Goal: Task Accomplishment & Management: Use online tool/utility

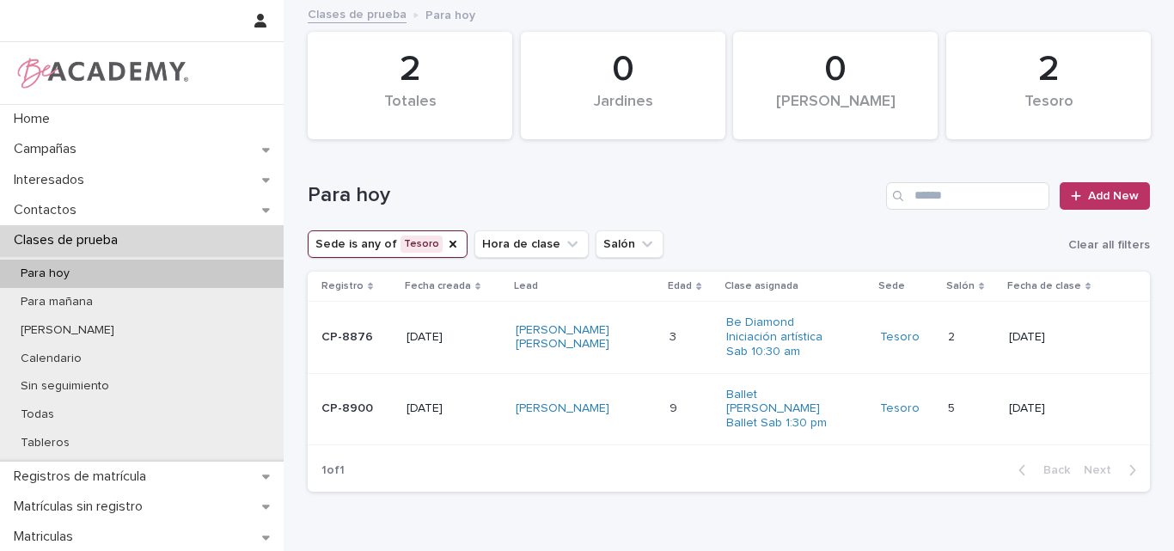
click at [340, 358] on td "CP-8876" at bounding box center [354, 337] width 92 height 71
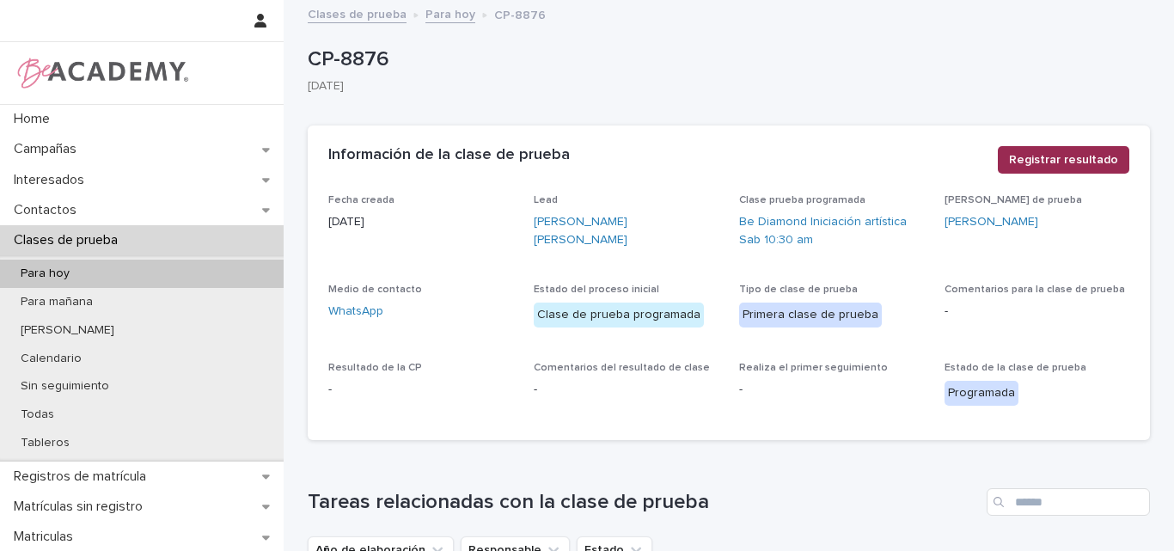
click at [1059, 156] on span "Registrar resultado" at bounding box center [1063, 159] width 109 height 17
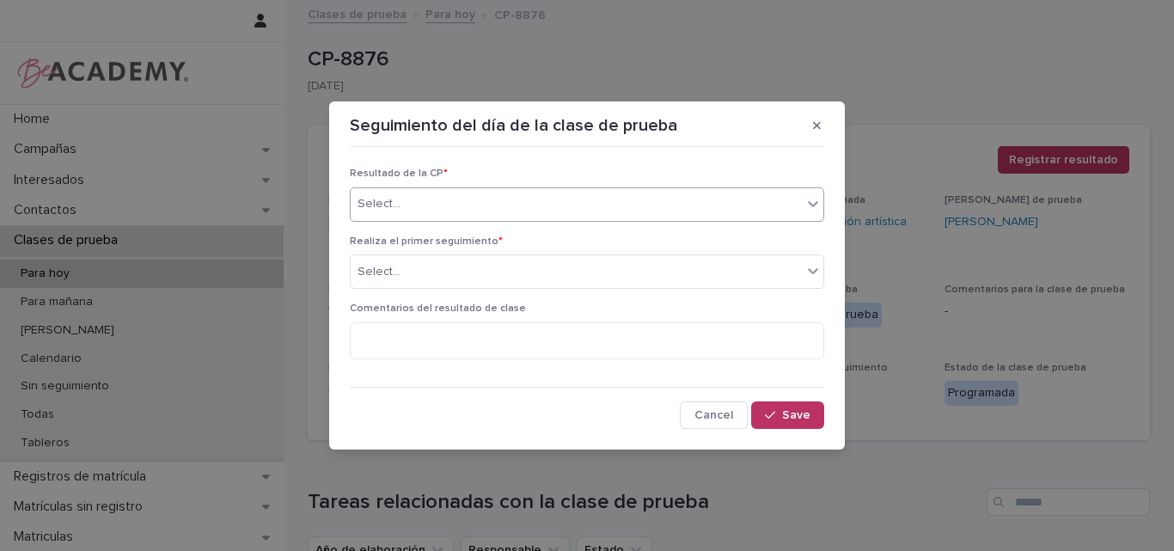
click at [806, 203] on icon at bounding box center [813, 203] width 17 height 17
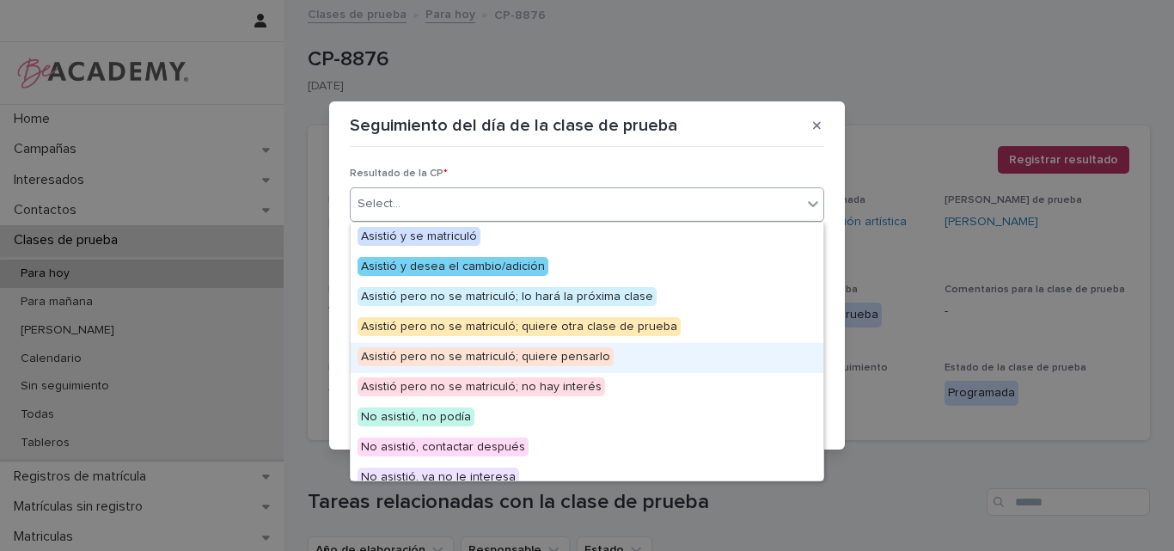
click at [523, 361] on span "Asistió pero no se matriculó; quiere pensarlo" at bounding box center [486, 356] width 256 height 19
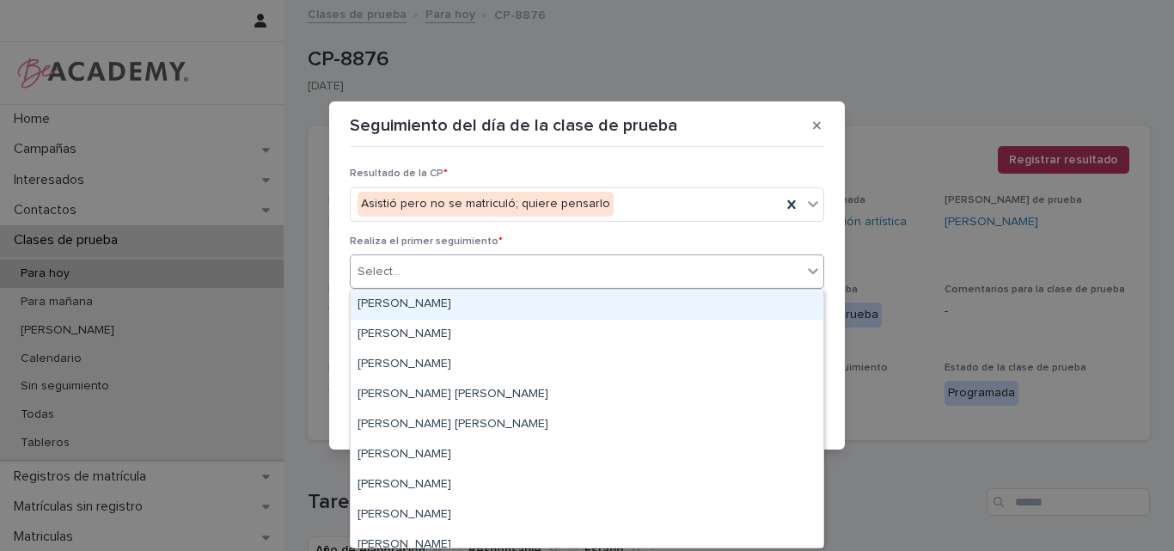
click at [570, 263] on div "Select..." at bounding box center [576, 272] width 451 height 28
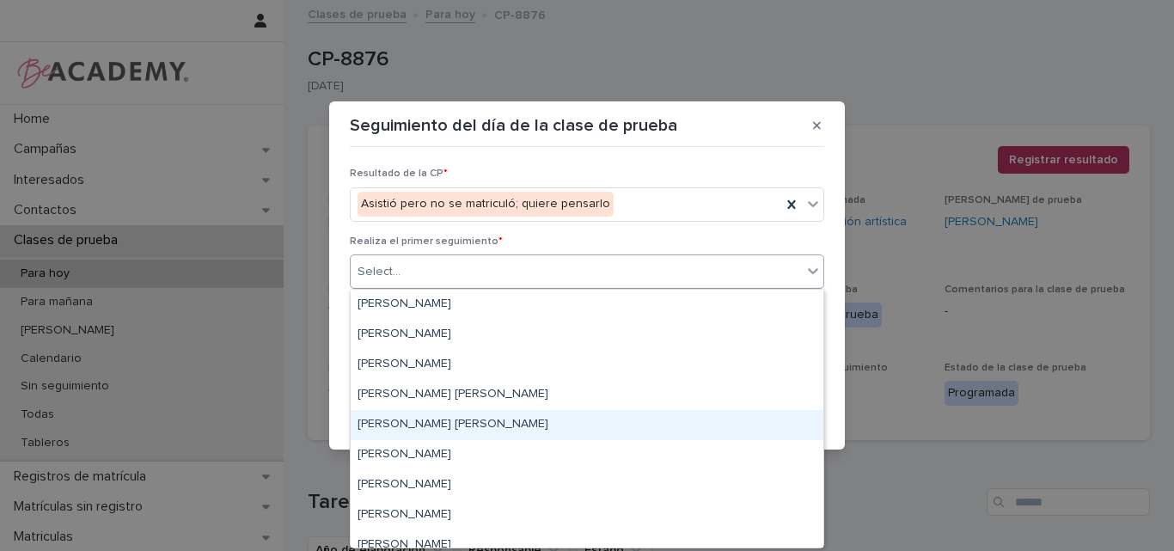
click at [436, 426] on div "Lina Rico Montoya" at bounding box center [587, 425] width 473 height 30
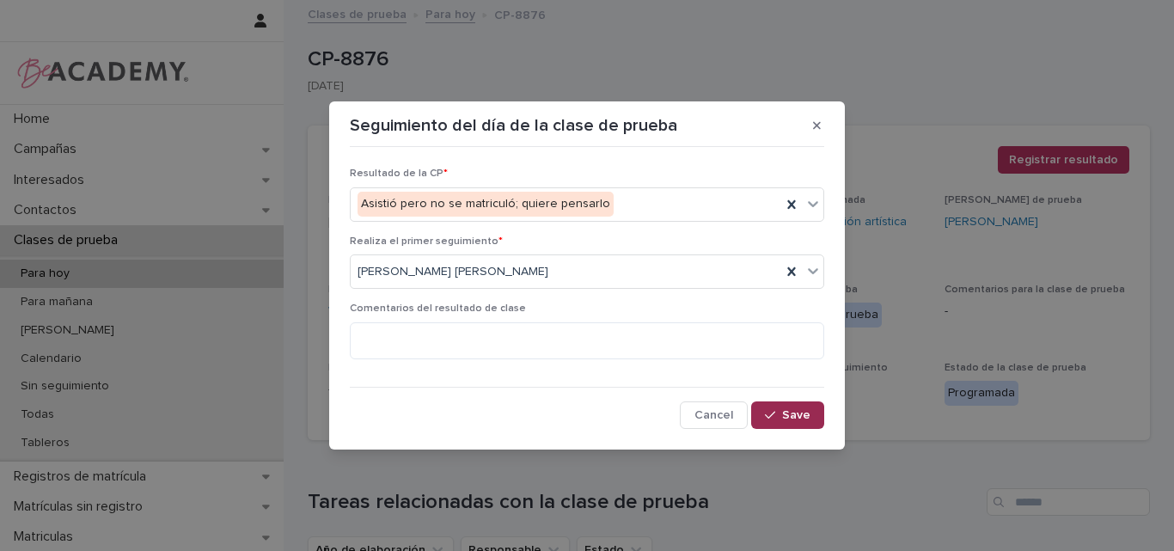
click at [787, 422] on button "Save" at bounding box center [787, 416] width 73 height 28
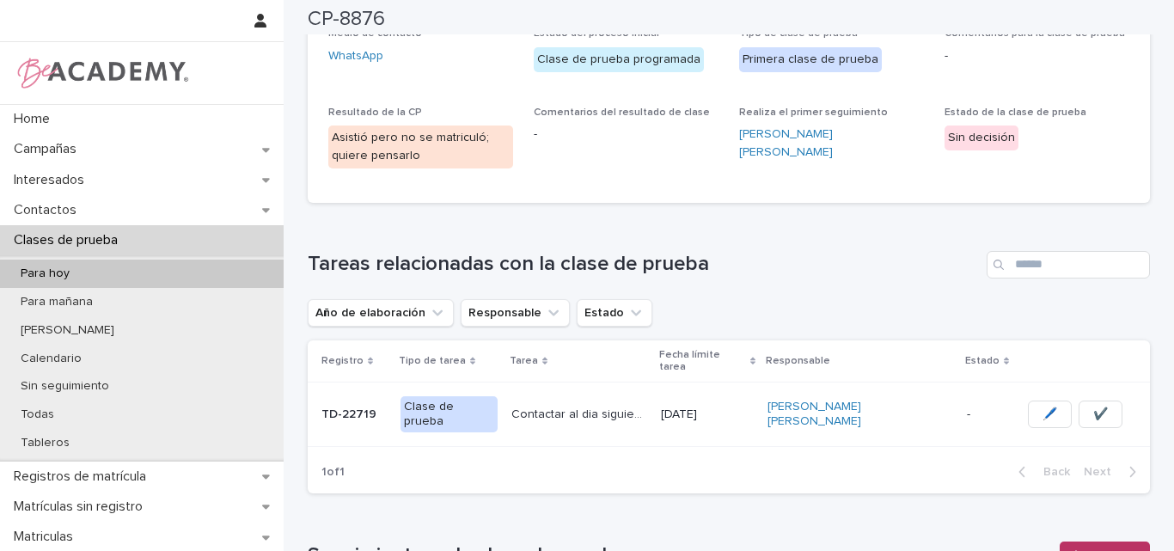
scroll to position [344, 0]
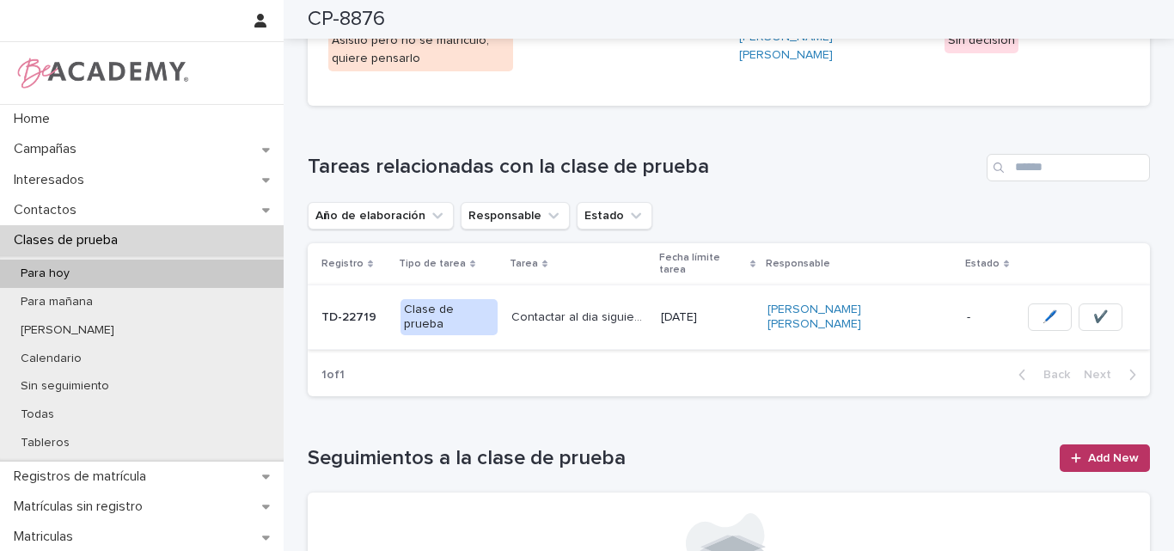
click at [1043, 309] on span "🖊️" at bounding box center [1050, 317] width 15 height 17
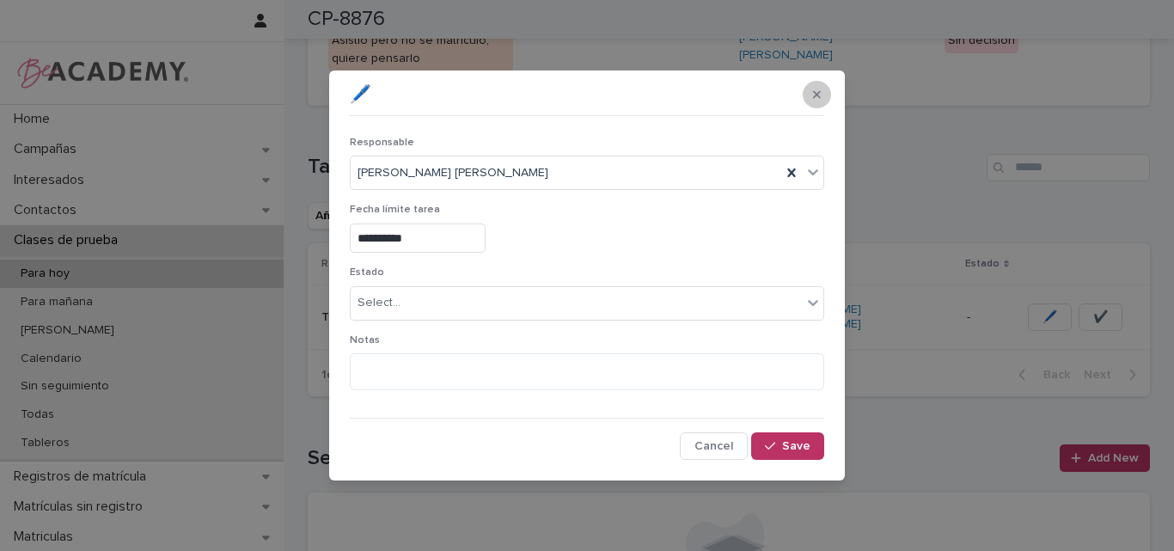
click at [819, 97] on icon "button" at bounding box center [817, 94] width 8 height 8
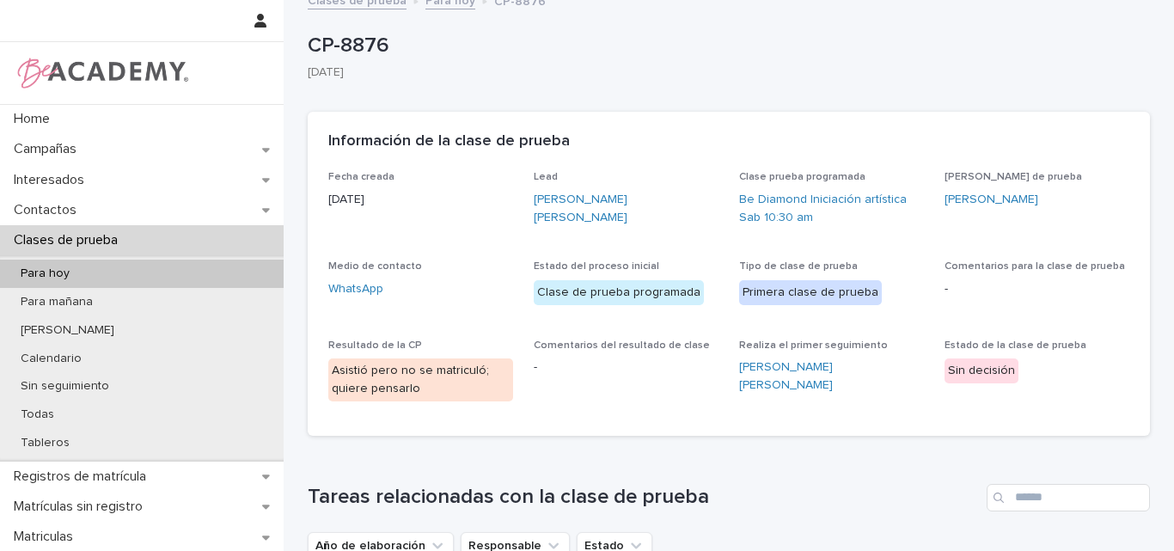
scroll to position [0, 0]
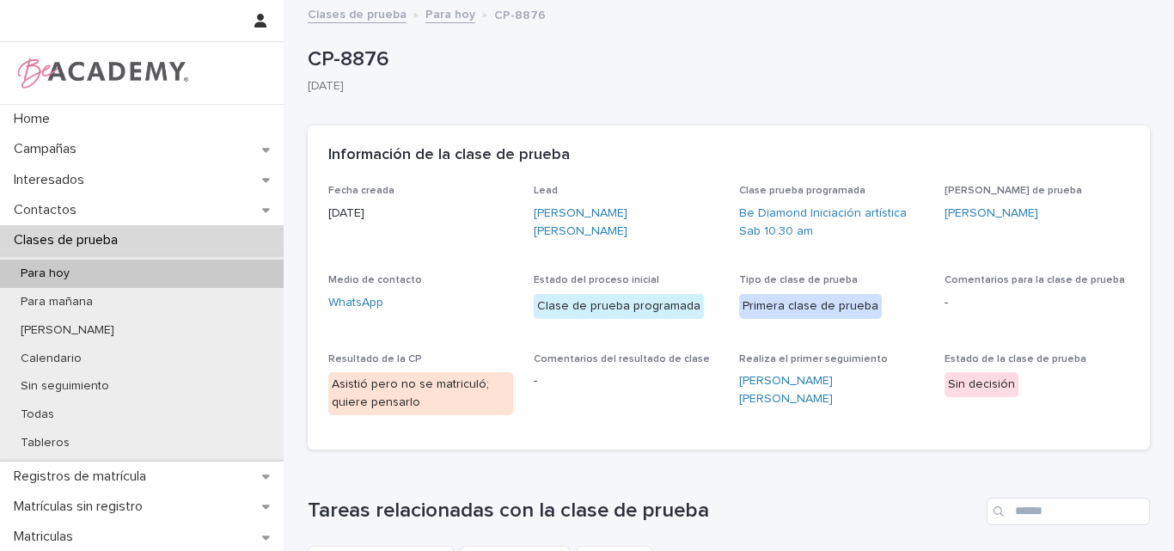
click at [96, 270] on div "Para hoy" at bounding box center [142, 274] width 284 height 28
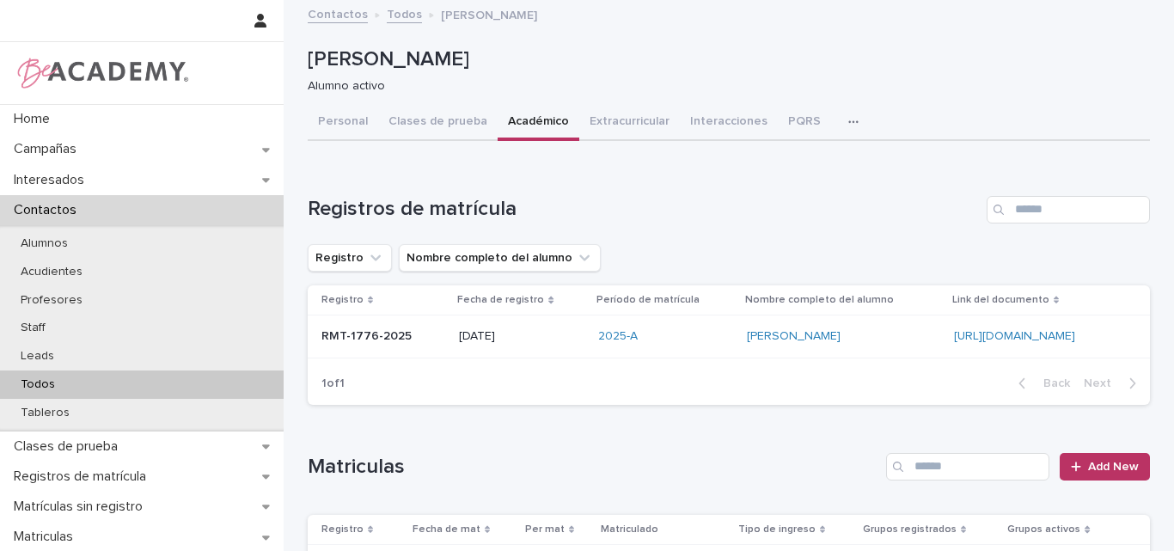
click at [56, 385] on p "Todos" at bounding box center [38, 384] width 62 height 15
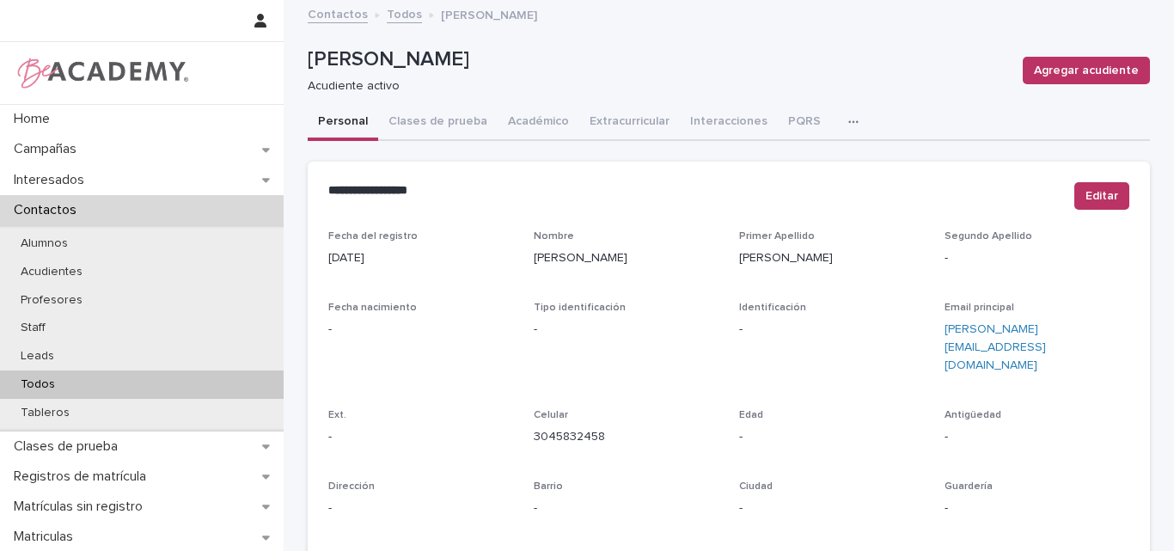
click at [64, 384] on p "Todos" at bounding box center [38, 384] width 62 height 15
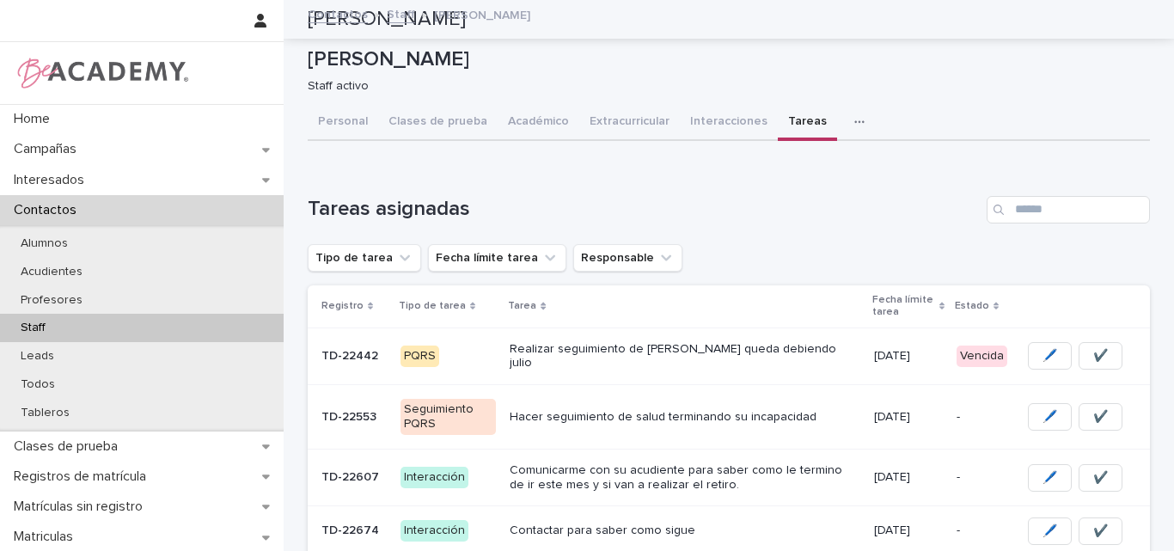
scroll to position [340, 0]
